Goal: Check status: Check status

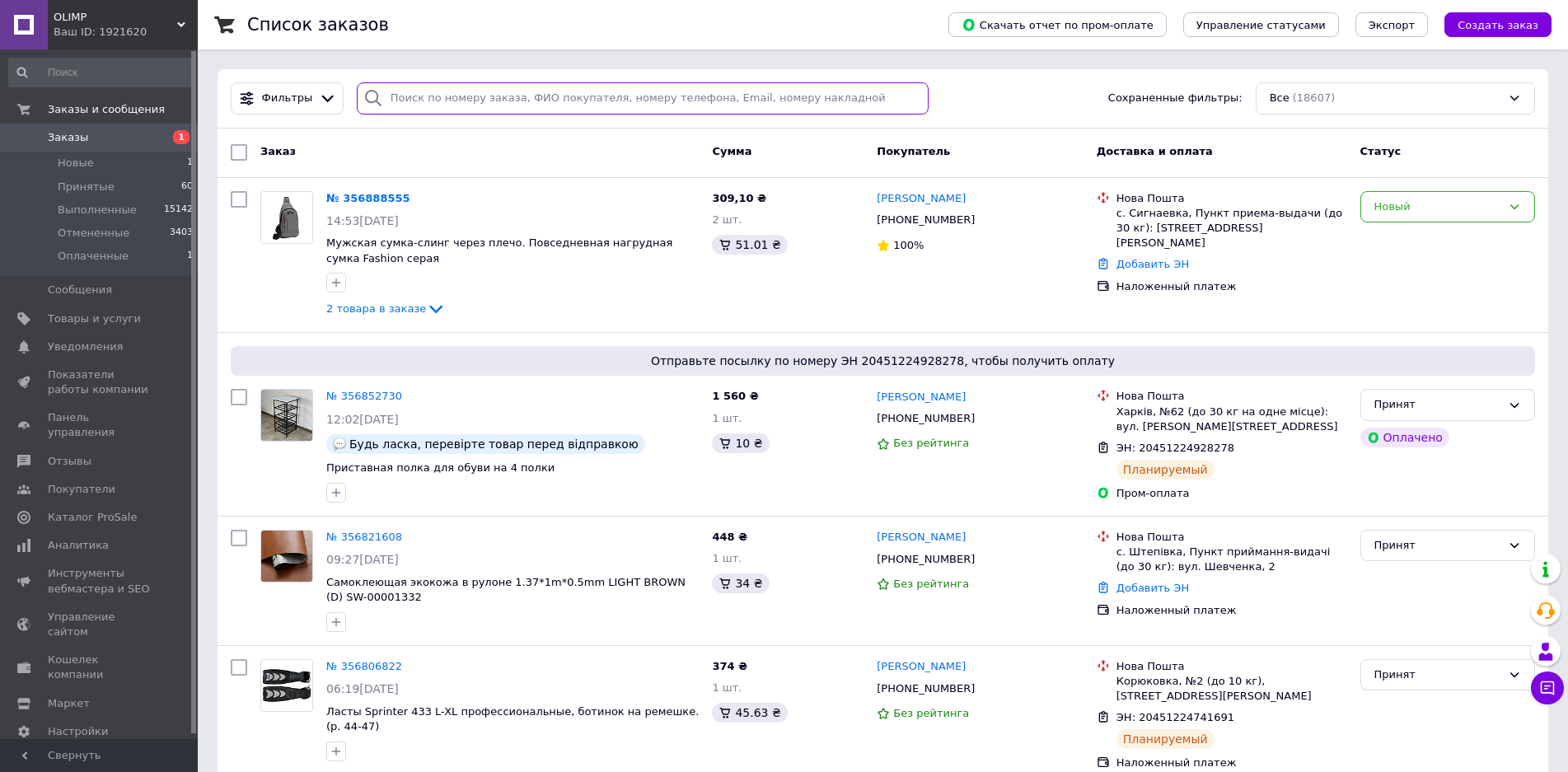
drag, startPoint x: 454, startPoint y: 99, endPoint x: 415, endPoint y: 104, distance: 39.3
click at [415, 104] on input "search" at bounding box center [644, 97] width 573 height 32
click at [1409, 203] on div "Новый" at bounding box center [1439, 207] width 127 height 17
click at [1397, 238] on li "Принят" at bounding box center [1447, 241] width 173 height 31
drag, startPoint x: 561, startPoint y: 111, endPoint x: 443, endPoint y: 98, distance: 118.7
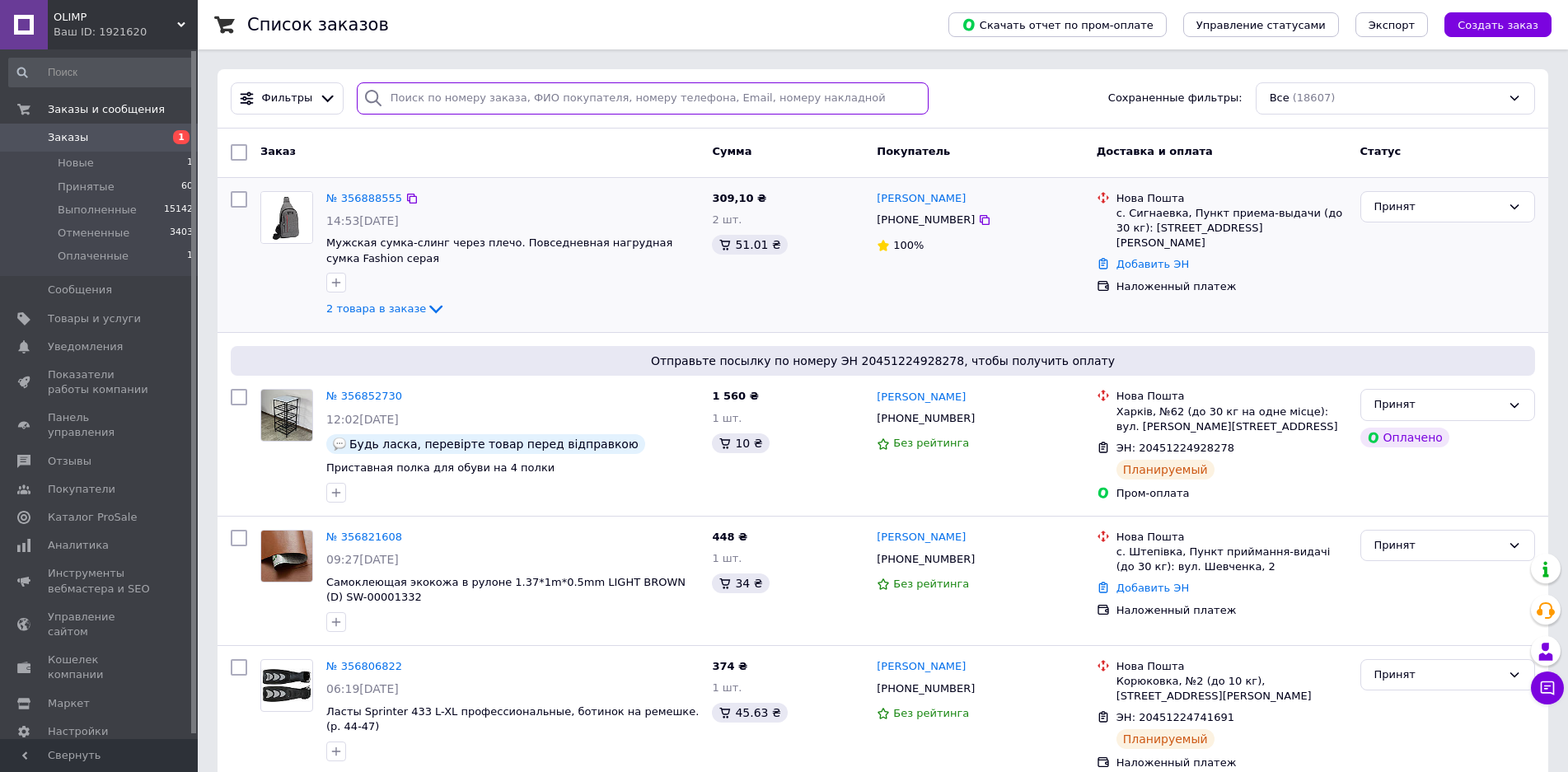
paste input "356821608"
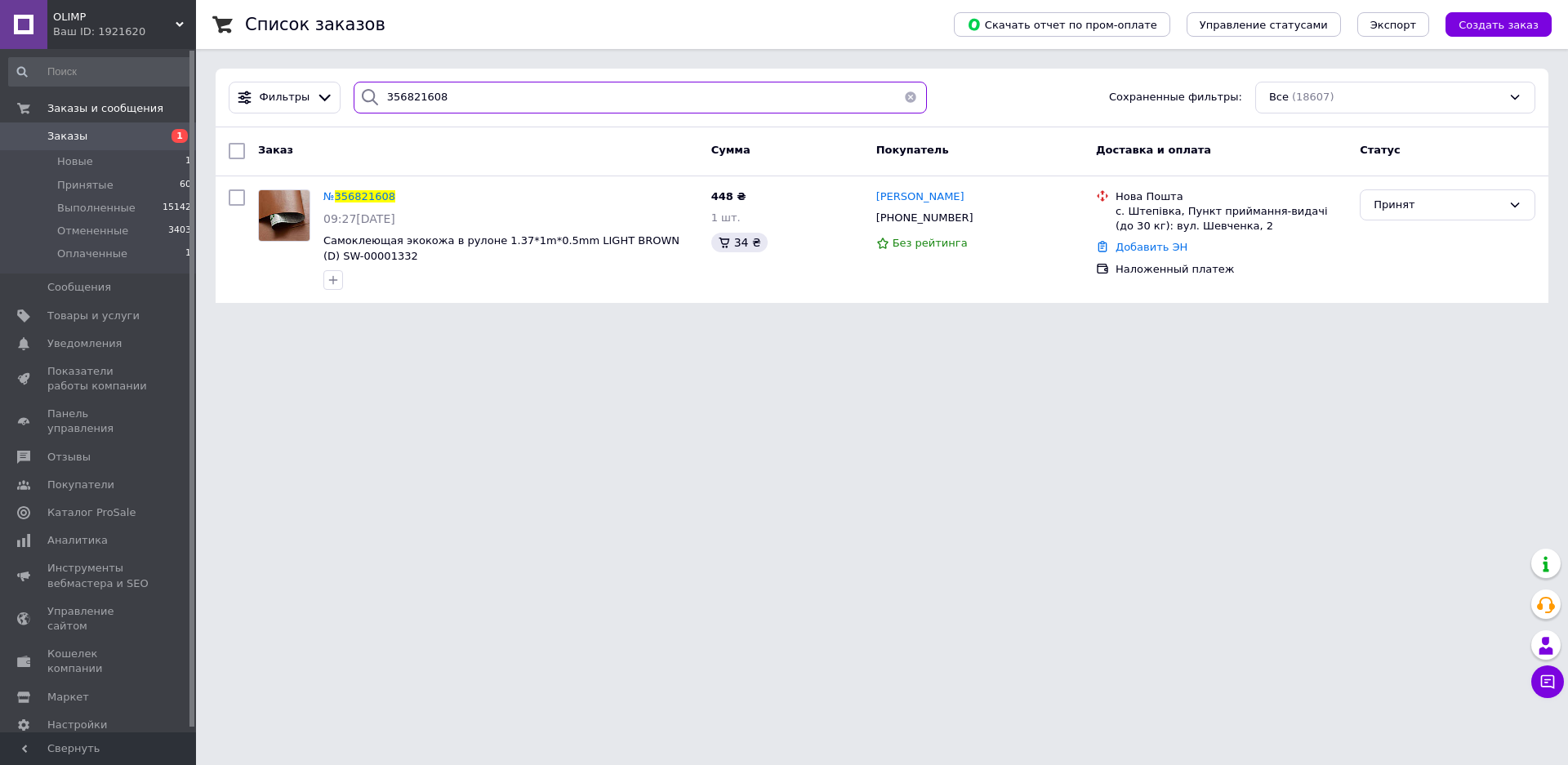
type input "356821608"
click at [85, 141] on span "Заказы" at bounding box center [99, 136] width 103 height 14
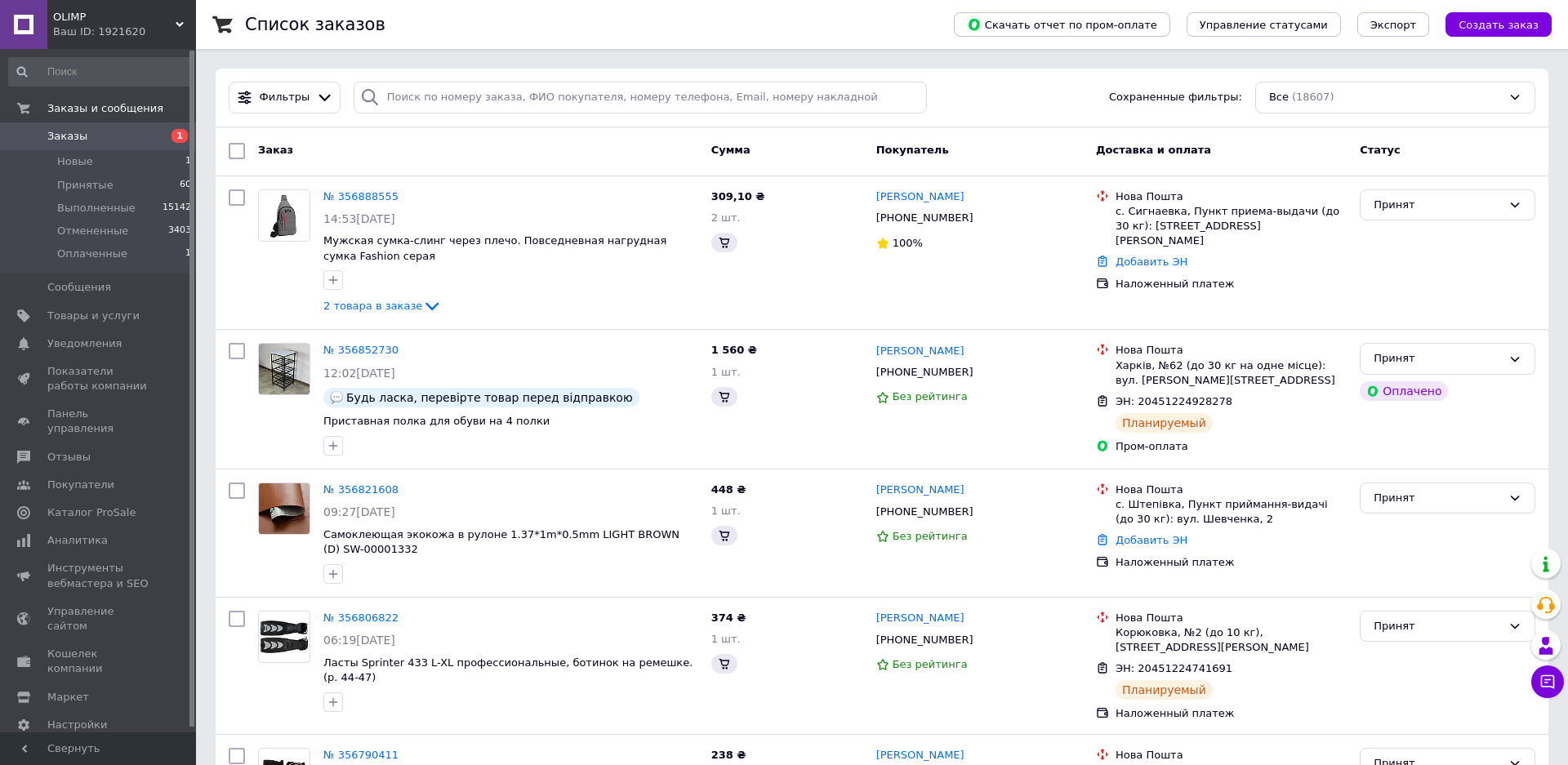
click at [368, 193] on link "№ 356888555" at bounding box center [360, 196] width 76 height 12
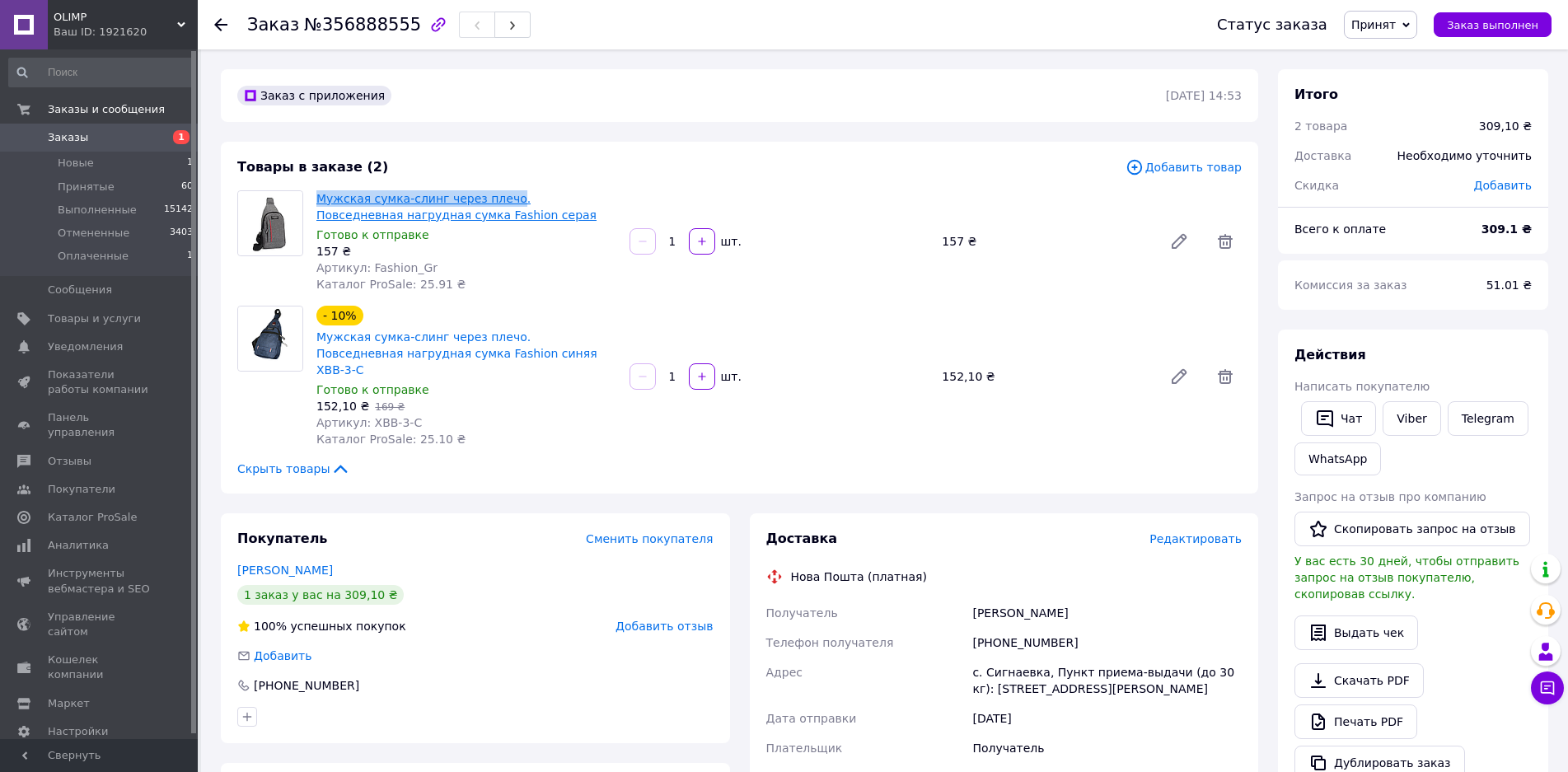
drag, startPoint x: 314, startPoint y: 187, endPoint x: 498, endPoint y: 201, distance: 184.5
click at [498, 201] on div "Мужская сумка-слинг через плечо. Повседневная нагрудная сумка Fashion серая Гот…" at bounding box center [466, 241] width 314 height 109
copy link "Мужская сумка-слинг через плечо"
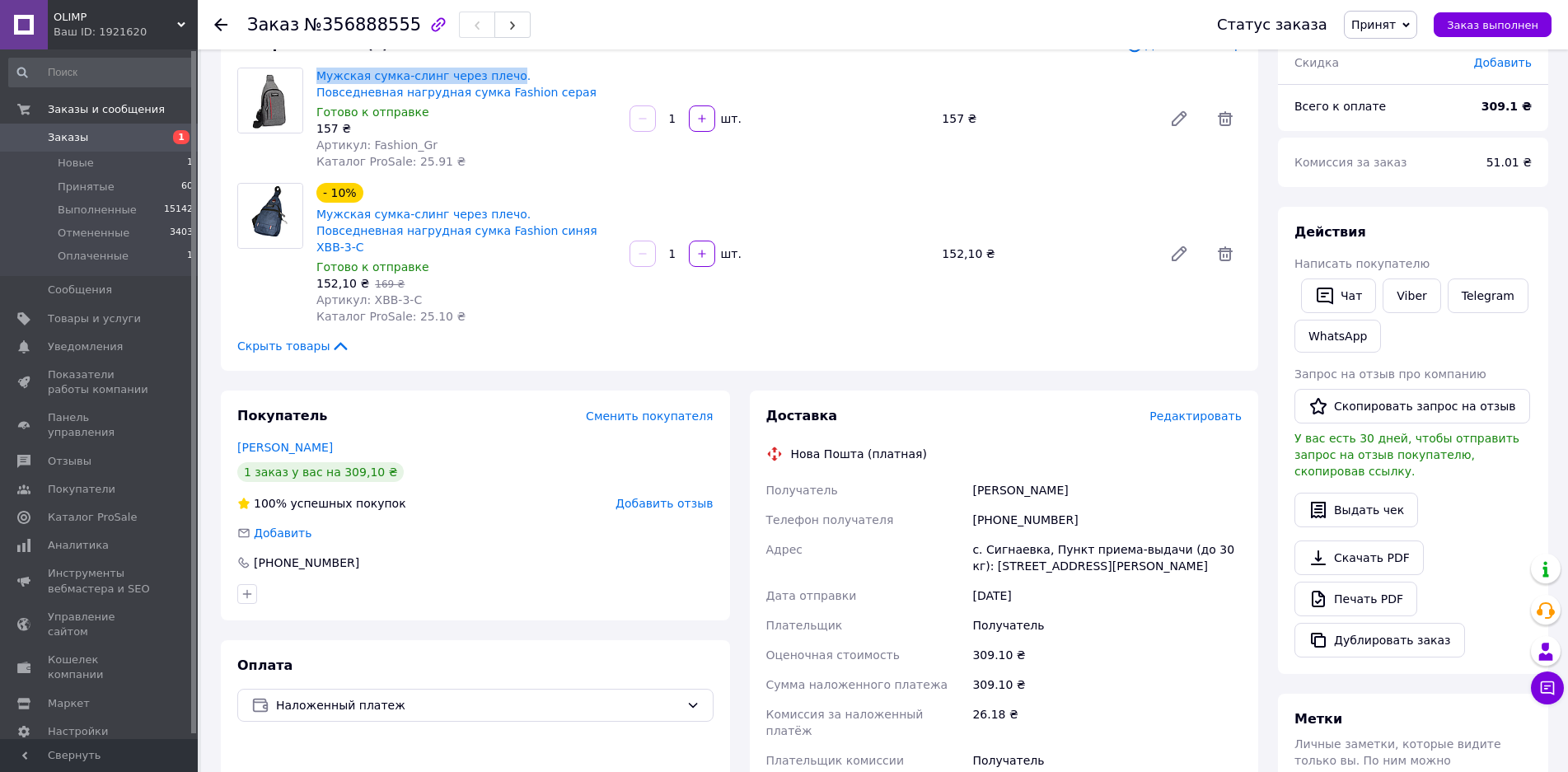
scroll to position [330, 0]
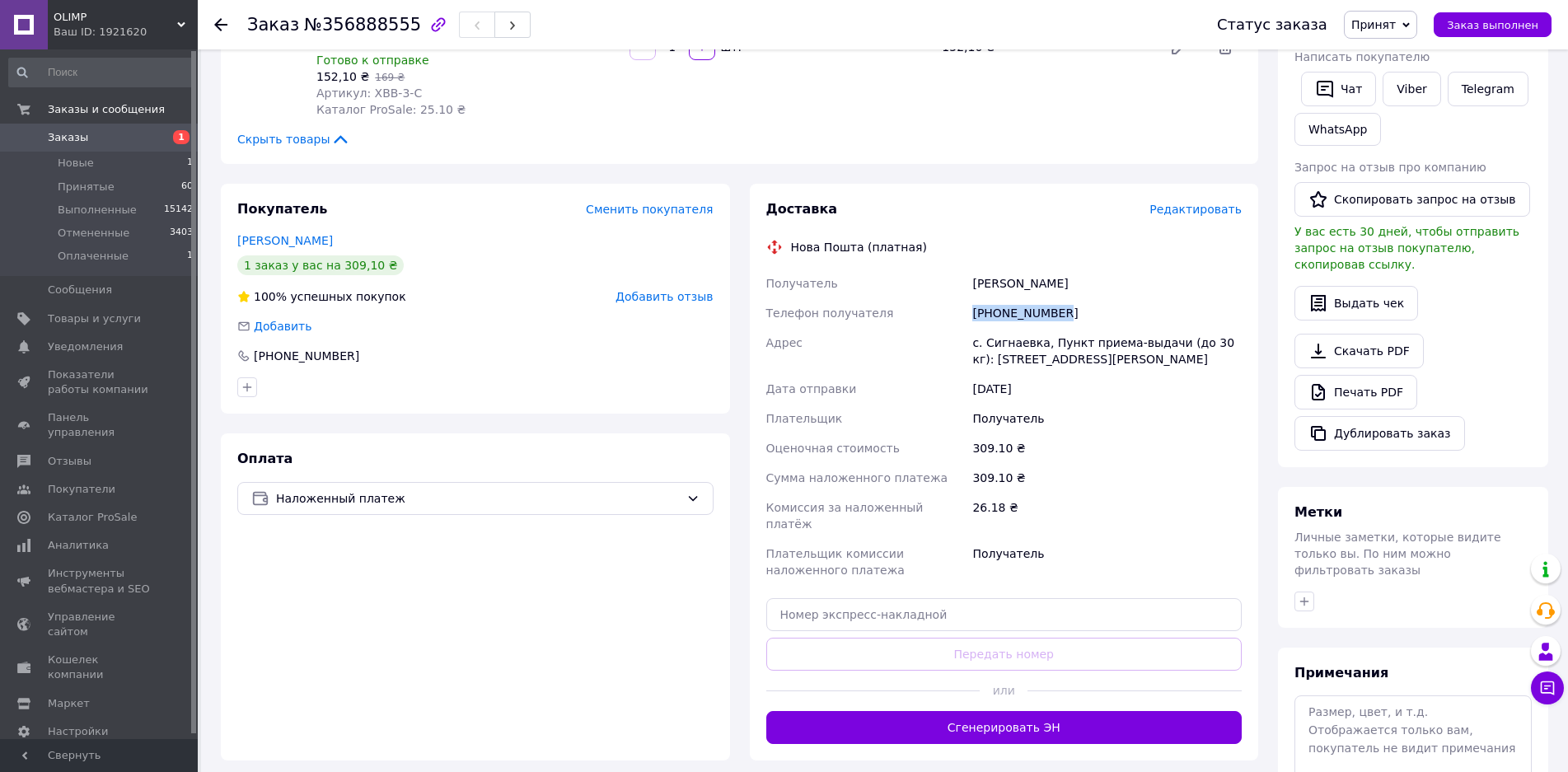
drag, startPoint x: 977, startPoint y: 293, endPoint x: 1079, endPoint y: 292, distance: 102.0
click at [1079, 298] on div "[PHONE_NUMBER]" at bounding box center [1108, 313] width 276 height 30
copy div "[PHONE_NUMBER]"
click at [980, 272] on div "[PERSON_NAME]" at bounding box center [1108, 283] width 276 height 30
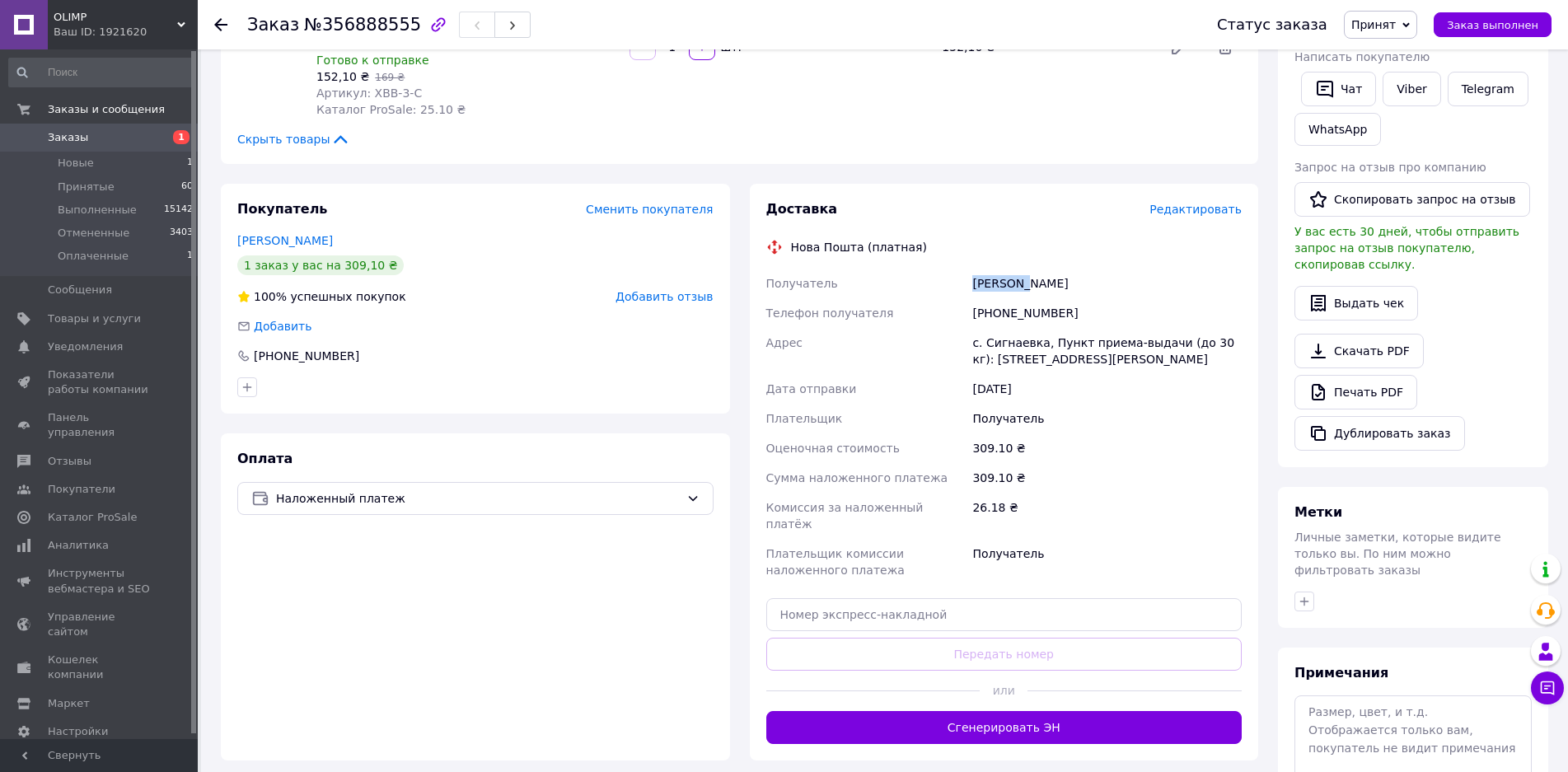
copy div "Однокоз"
click at [1038, 268] on div "[PERSON_NAME]" at bounding box center [1108, 283] width 276 height 30
copy div "[PERSON_NAME]"
click at [998, 330] on div "с. Сигнаевка, Пункт приема-выдачи (до 30 кг): [STREET_ADDRESS][PERSON_NAME]" at bounding box center [1108, 351] width 276 height 46
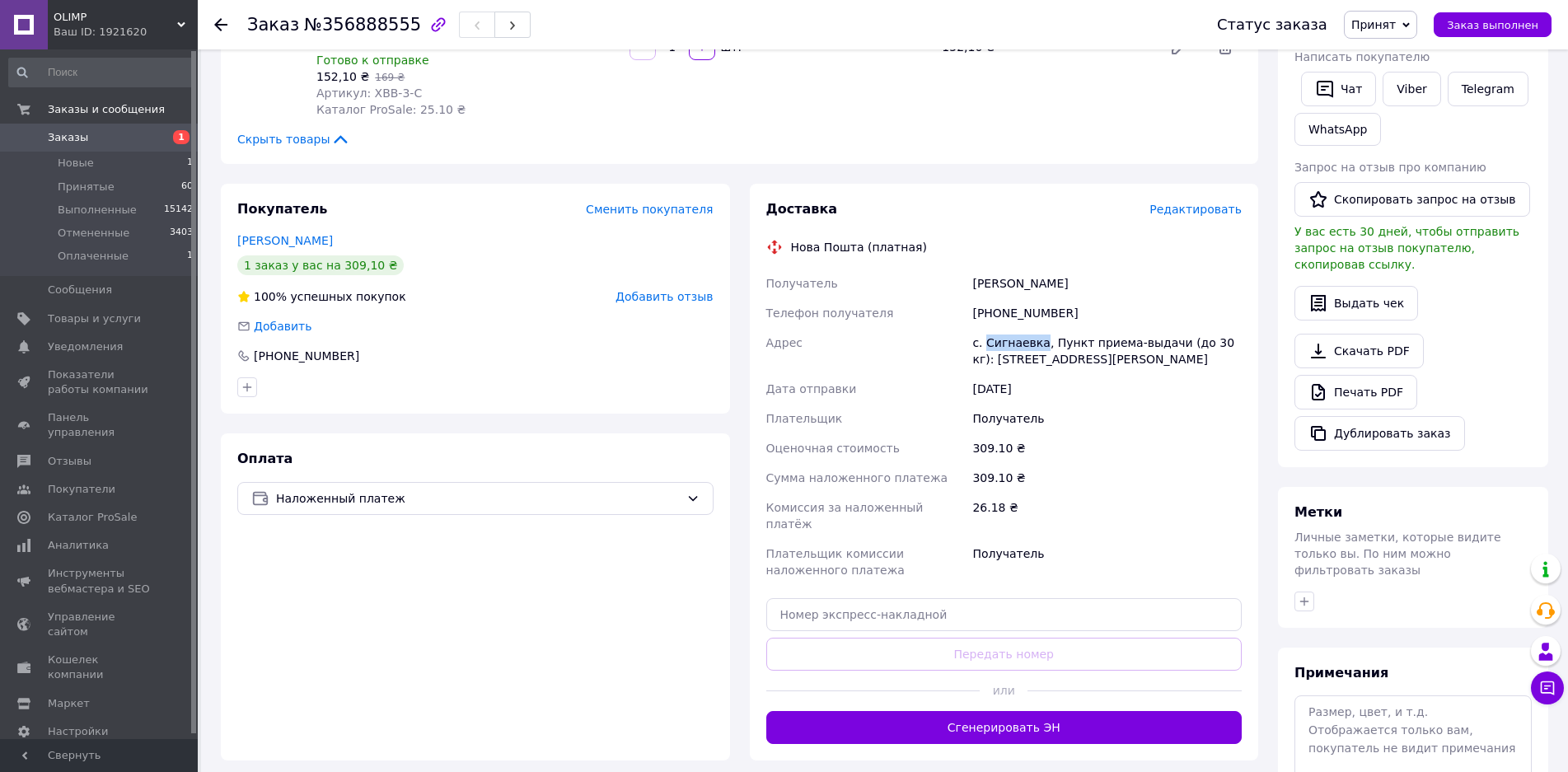
click at [998, 330] on div "с. Сигнаевка, Пункт приема-выдачи (до 30 кг): [STREET_ADDRESS][PERSON_NAME]" at bounding box center [1108, 351] width 276 height 46
copy div "Сигнаевка"
paste input "20451225157696"
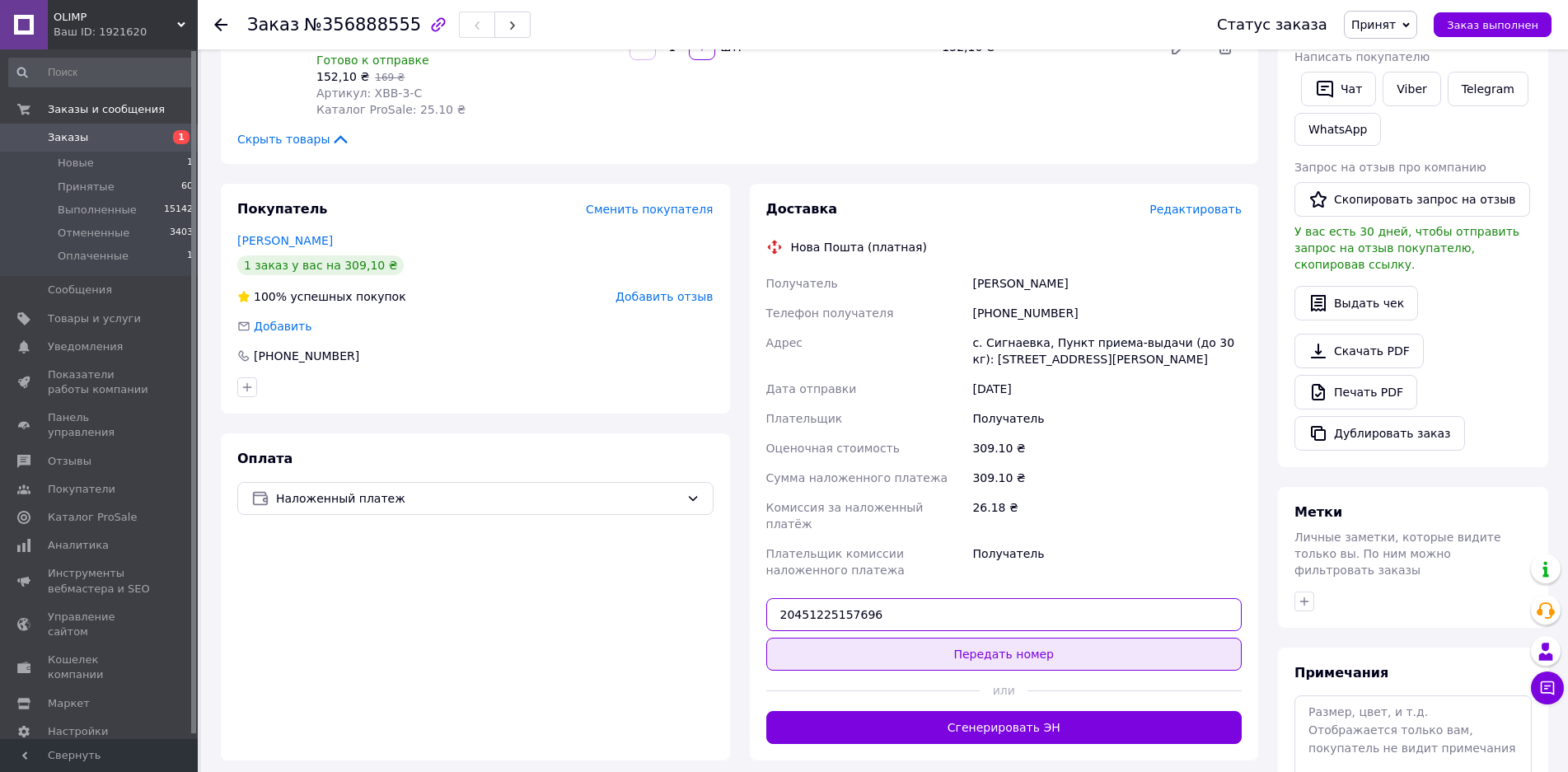
type input "20451225157696"
click at [930, 638] on button "Передать номер" at bounding box center [1004, 654] width 477 height 33
